Goal: Task Accomplishment & Management: Manage account settings

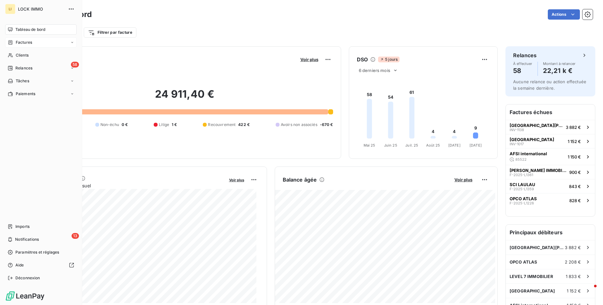
click at [25, 42] on span "Factures" at bounding box center [24, 42] width 16 height 6
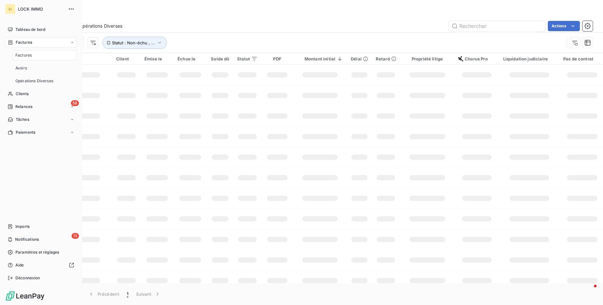
click at [25, 52] on div "Factures" at bounding box center [45, 55] width 64 height 10
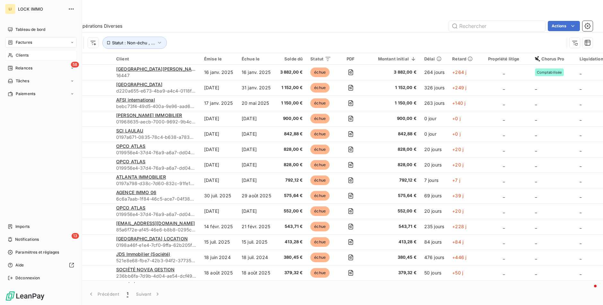
click at [16, 54] on span "Clients" at bounding box center [22, 55] width 13 height 6
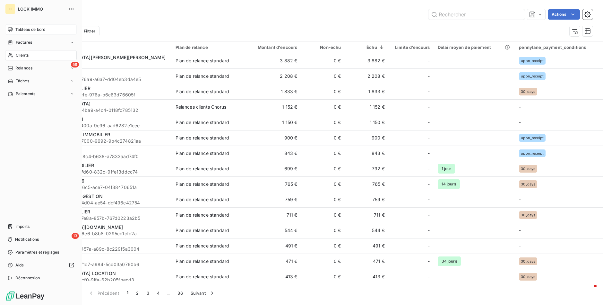
click at [11, 28] on icon at bounding box center [10, 29] width 5 height 5
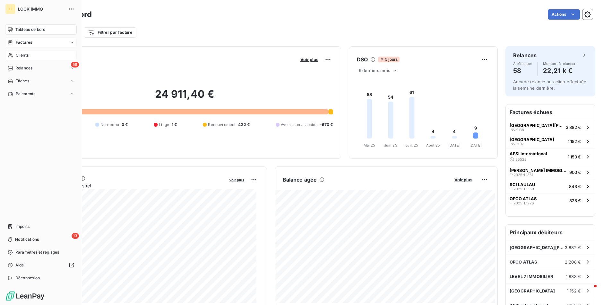
click at [14, 41] on div "Factures" at bounding box center [20, 42] width 24 height 6
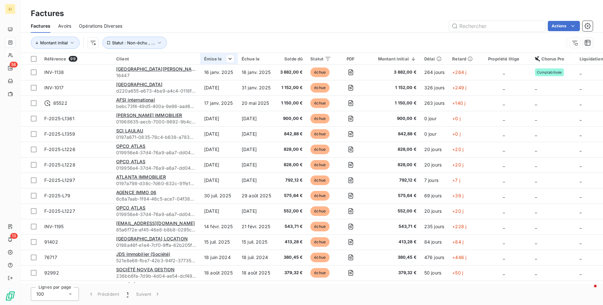
click at [215, 60] on div "Émise le" at bounding box center [219, 58] width 30 height 5
click at [217, 59] on div "Émise le" at bounding box center [219, 58] width 30 height 5
click at [202, 89] on span "Trier par ordre décroissant" at bounding box center [199, 86] width 57 height 6
